Goal: Task Accomplishment & Management: Use online tool/utility

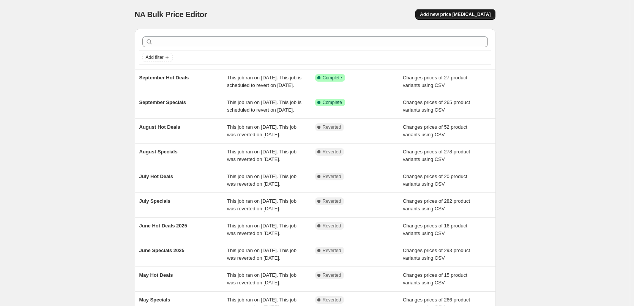
click at [459, 14] on span "Add new price [MEDICAL_DATA]" at bounding box center [455, 14] width 71 height 6
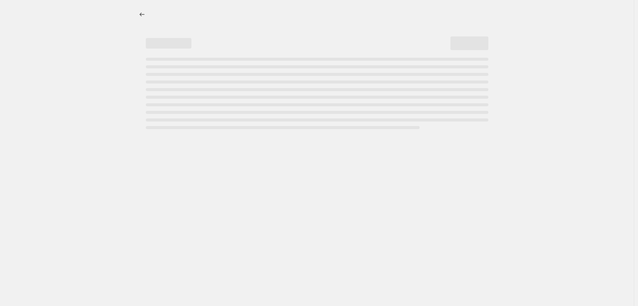
select select "percentage"
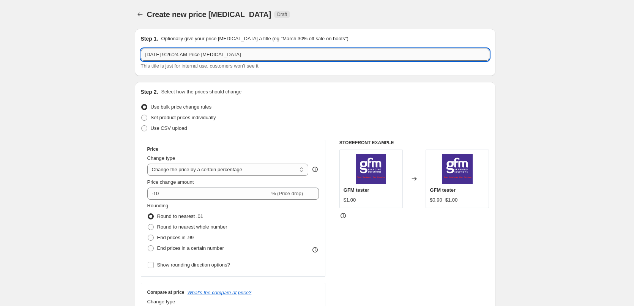
click at [265, 57] on input "Sep 26, 2025, 9:26:24 AM Price change job" at bounding box center [315, 55] width 349 height 12
type input "October Specials"
click at [177, 124] on label "Use CSV upload" at bounding box center [164, 128] width 46 height 11
click at [142, 125] on input "Use CSV upload" at bounding box center [141, 125] width 0 height 0
radio input "true"
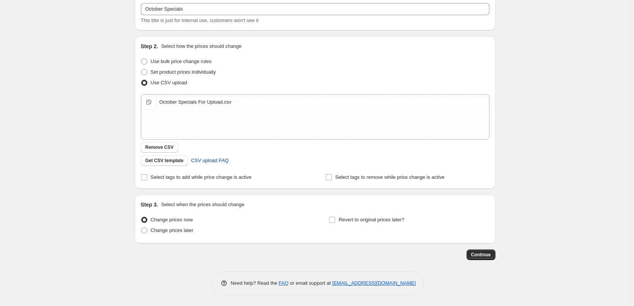
scroll to position [46, 0]
click at [179, 233] on span "Change prices later" at bounding box center [172, 230] width 43 height 6
click at [142, 228] on input "Change prices later" at bounding box center [141, 227] width 0 height 0
radio input "true"
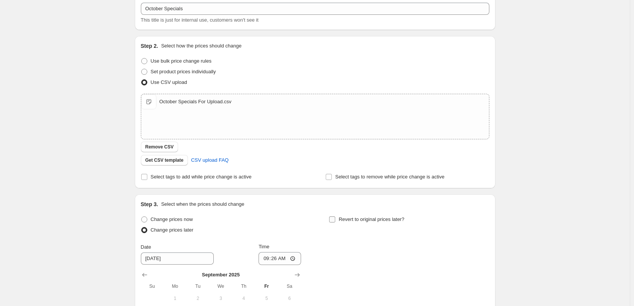
click at [333, 220] on input "Revert to original prices later?" at bounding box center [332, 220] width 6 height 6
checkbox input "true"
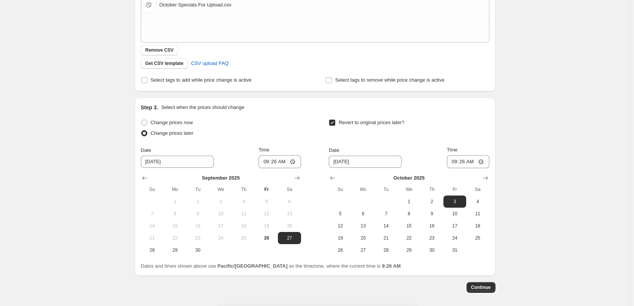
scroll to position [176, 0]
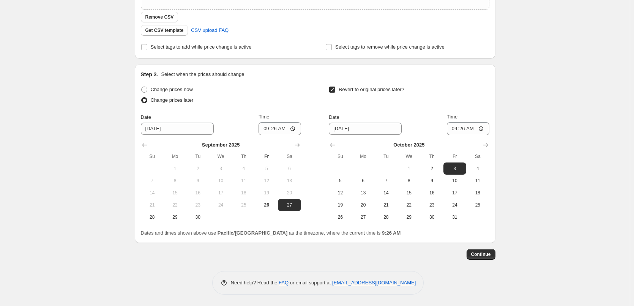
click at [300, 138] on div "September 2025 Su Mo Tu We Th Fr Sa 1 2 3 4 5 6 7 8 9 10 11 12 13 14 15 16 17 1…" at bounding box center [218, 179] width 166 height 88
click at [300, 142] on icon "Show next month, October 2025" at bounding box center [298, 145] width 8 height 8
drag, startPoint x: 223, startPoint y: 165, endPoint x: 253, endPoint y: 148, distance: 35.2
click at [223, 166] on span "1" at bounding box center [220, 169] width 17 height 6
type input "10/1/2025"
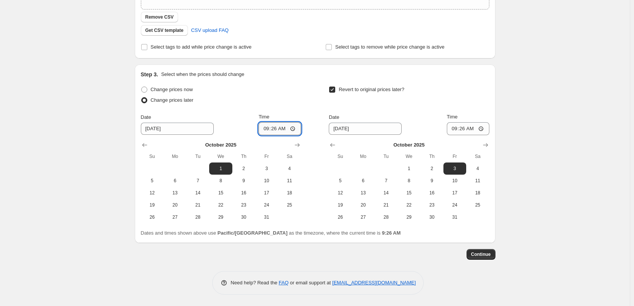
click at [266, 131] on input "09:26" at bounding box center [280, 128] width 43 height 13
type input "00:15"
click at [463, 218] on span "31" at bounding box center [455, 217] width 17 height 6
type input "10/31/2025"
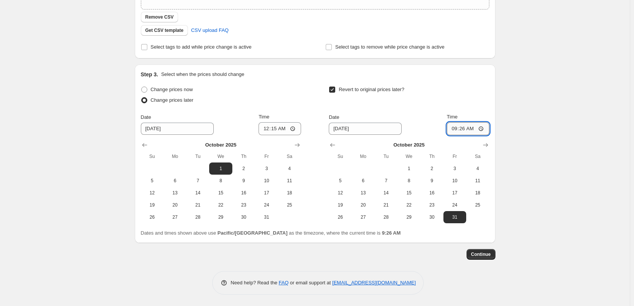
click at [457, 129] on input "09:26" at bounding box center [468, 128] width 43 height 13
type input "23:45"
click at [477, 253] on span "Continue" at bounding box center [481, 254] width 20 height 6
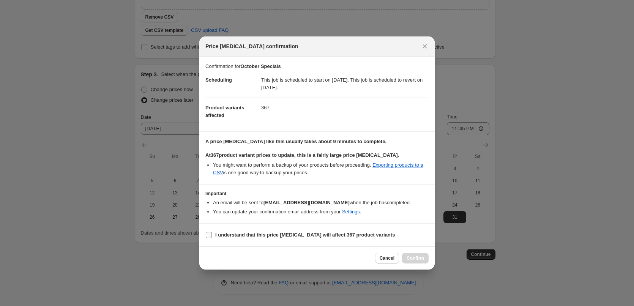
click at [273, 235] on b "I understand that this price change job will affect 367 product variants" at bounding box center [305, 235] width 180 height 6
click at [212, 235] on input "I understand that this price change job will affect 367 product variants" at bounding box center [209, 235] width 6 height 6
checkbox input "true"
click at [422, 258] on span "Confirm" at bounding box center [415, 258] width 17 height 6
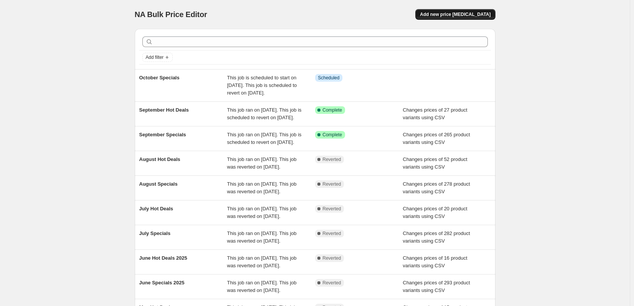
click at [447, 17] on span "Add new price change job" at bounding box center [455, 14] width 71 height 6
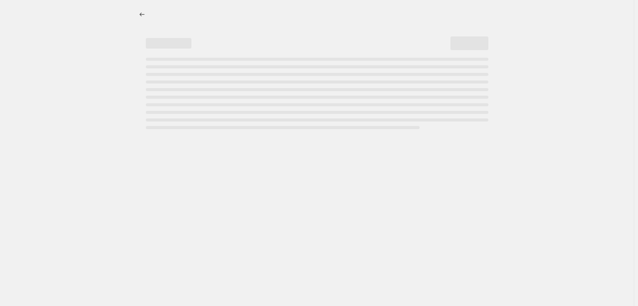
select select "percentage"
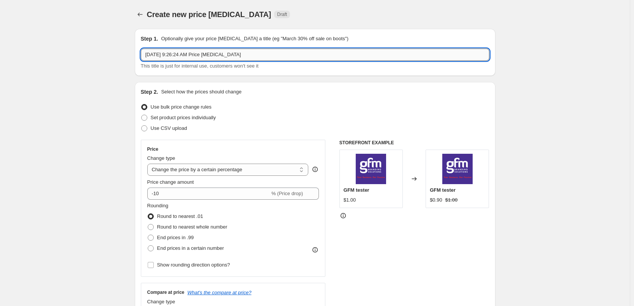
click at [267, 58] on input "Sep 26, 2025, 9:26:24 AM Price change job" at bounding box center [315, 55] width 349 height 12
type input "October Hot Deals"
click at [172, 127] on span "Use CSV upload" at bounding box center [169, 128] width 36 height 6
click at [142, 126] on input "Use CSV upload" at bounding box center [141, 125] width 0 height 0
radio input "true"
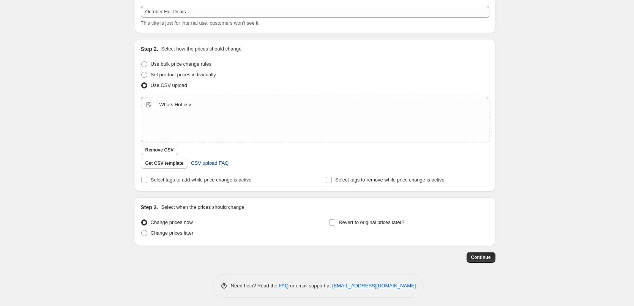
scroll to position [46, 0]
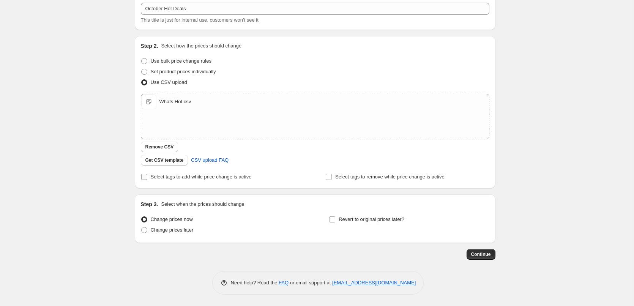
click at [224, 180] on span "Select tags to add while price change is active" at bounding box center [201, 177] width 101 height 6
click at [147, 180] on input "Select tags to add while price change is active" at bounding box center [144, 177] width 6 height 6
checkbox input "true"
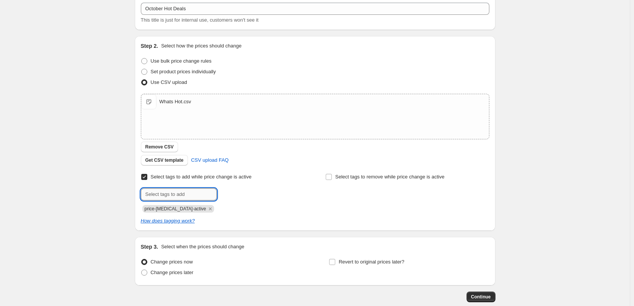
drag, startPoint x: 185, startPoint y: 195, endPoint x: 198, endPoint y: 195, distance: 12.2
click at [185, 195] on input "text" at bounding box center [179, 194] width 76 height 12
type input "hot-deals"
click at [237, 192] on span "hot-deals" at bounding box center [243, 193] width 20 height 5
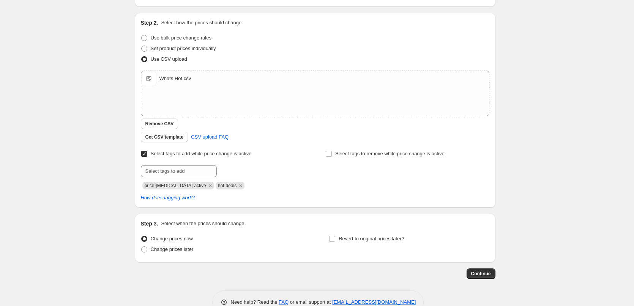
scroll to position [89, 0]
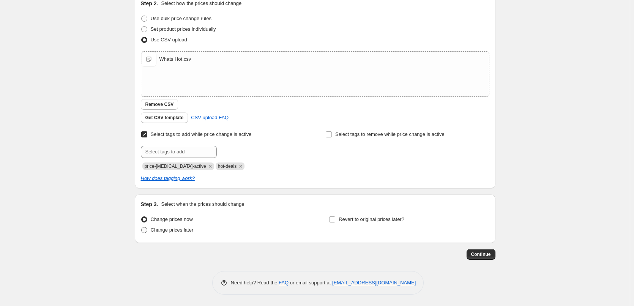
click at [180, 225] on label "Change prices later" at bounding box center [167, 230] width 53 height 11
click at [142, 227] on input "Change prices later" at bounding box center [141, 227] width 0 height 0
radio input "true"
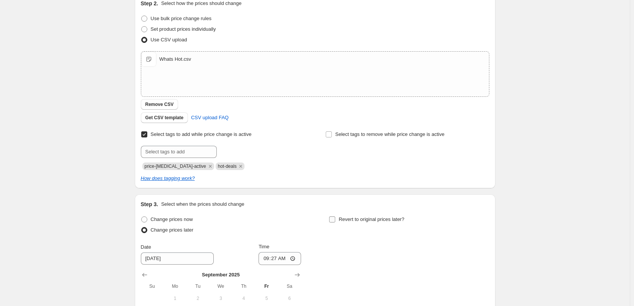
click at [349, 222] on span "Revert to original prices later?" at bounding box center [372, 220] width 66 height 6
click at [335, 222] on input "Revert to original prices later?" at bounding box center [332, 220] width 6 height 6
checkbox input "true"
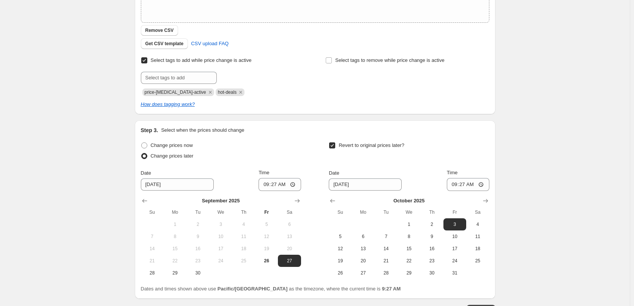
scroll to position [218, 0]
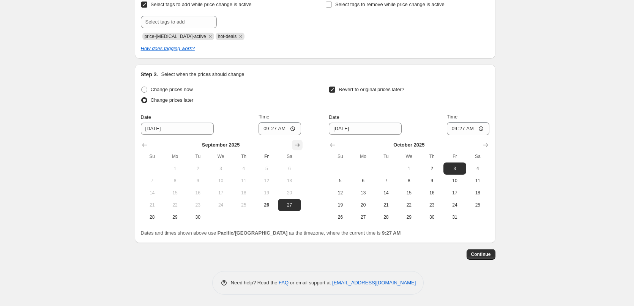
click at [296, 144] on icon "Show next month, October 2025" at bounding box center [298, 145] width 8 height 8
click at [220, 171] on span "1" at bounding box center [220, 169] width 17 height 6
type input "10/1/2025"
click at [267, 131] on input "09:27" at bounding box center [280, 128] width 43 height 13
type input "00:15"
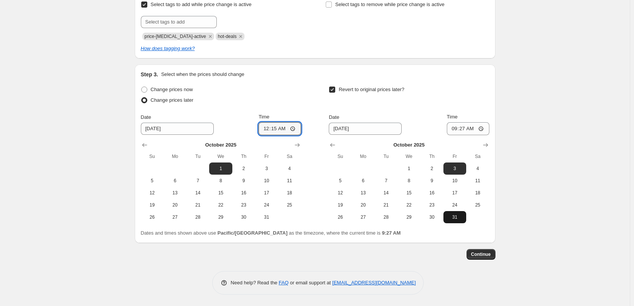
click at [457, 213] on button "31" at bounding box center [455, 217] width 23 height 12
type input "10/31/2025"
click at [455, 127] on input "09:27" at bounding box center [468, 128] width 43 height 13
type input "23:45"
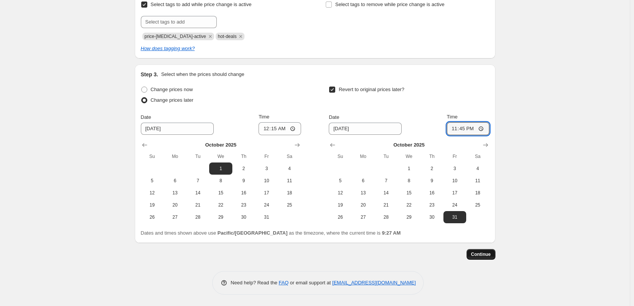
click at [496, 253] on button "Continue" at bounding box center [481, 254] width 29 height 11
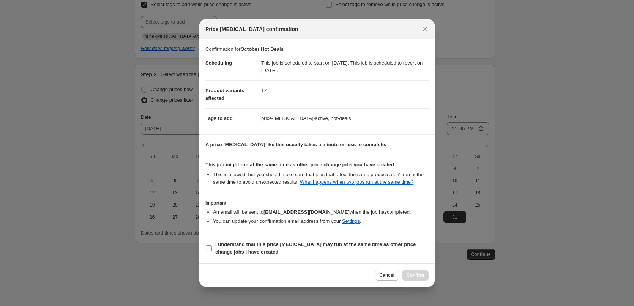
drag, startPoint x: 243, startPoint y: 242, endPoint x: 243, endPoint y: 248, distance: 5.3
click at [243, 243] on section "I understand that this price change job may run at the same time as other price…" at bounding box center [317, 248] width 236 height 30
click at [244, 248] on b "I understand that this price change job may run at the same time as other price…" at bounding box center [315, 248] width 201 height 13
click at [212, 248] on input "I understand that this price change job may run at the same time as other price…" at bounding box center [209, 248] width 6 height 6
checkbox input "true"
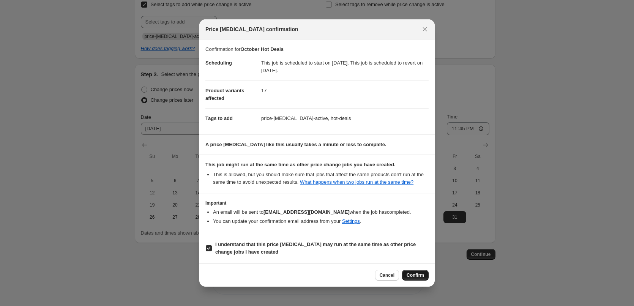
click at [411, 277] on span "Confirm" at bounding box center [415, 275] width 17 height 6
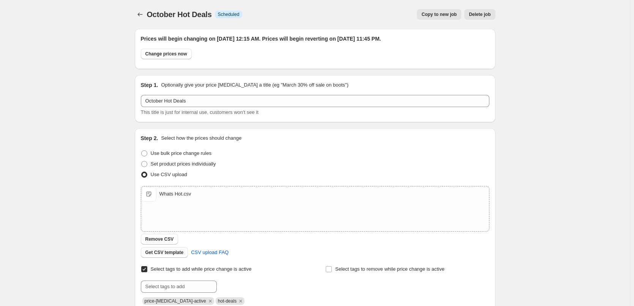
scroll to position [218, 0]
